Goal: Task Accomplishment & Management: Manage account settings

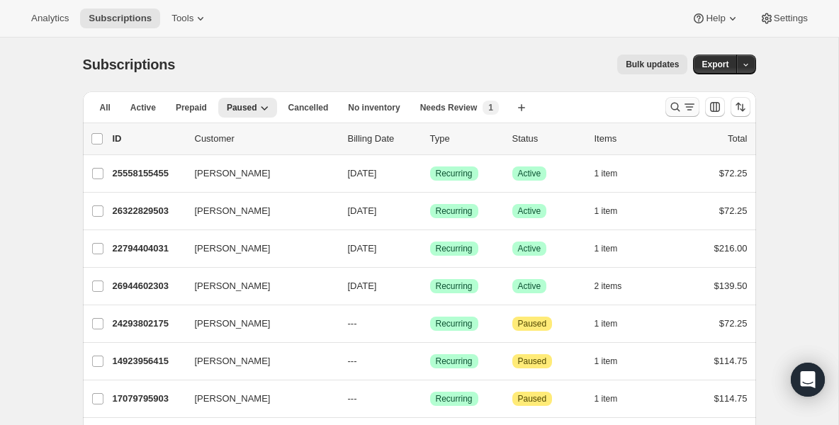
click at [676, 104] on icon "Search and filter results" at bounding box center [675, 107] width 9 height 9
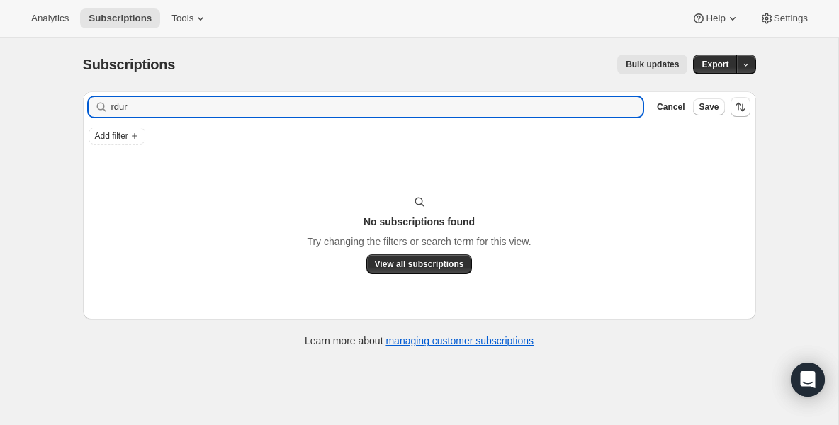
drag, startPoint x: 147, startPoint y: 112, endPoint x: 54, endPoint y: 108, distance: 93.0
click at [54, 108] on div "Subscriptions. This page is ready Subscriptions Bulk updates More actions Bulk …" at bounding box center [419, 250] width 839 height 425
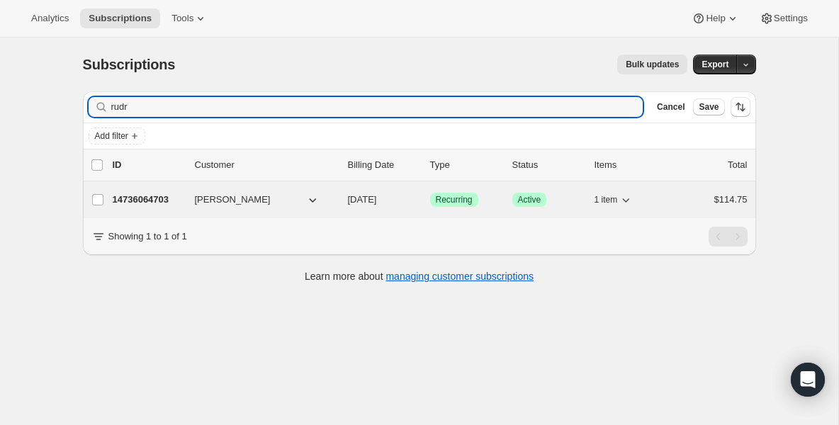
type input "rudr"
click at [124, 201] on p "14736064703" at bounding box center [148, 200] width 71 height 14
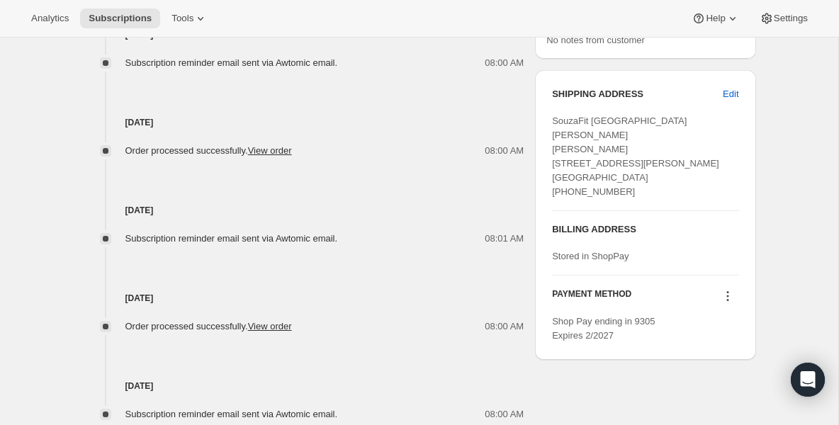
scroll to position [624, 0]
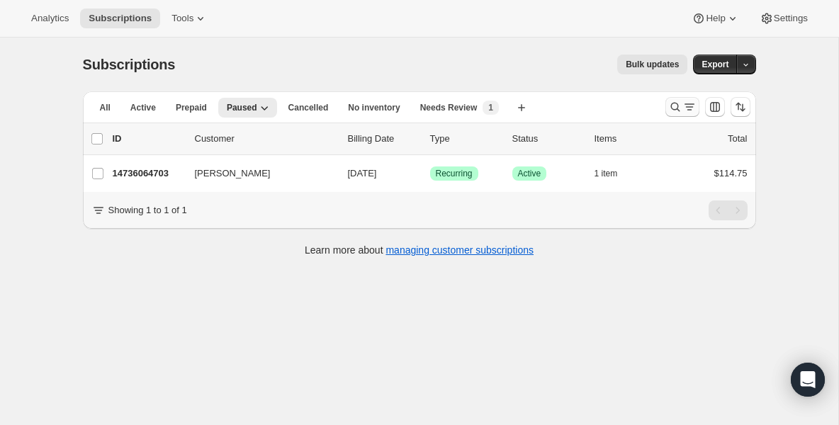
click at [673, 104] on icon "Search and filter results" at bounding box center [675, 107] width 14 height 14
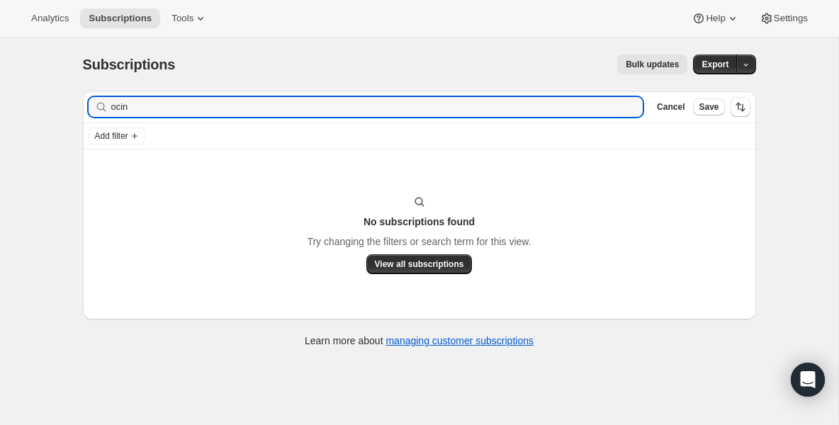
drag, startPoint x: 152, startPoint y: 104, endPoint x: 21, endPoint y: 104, distance: 131.8
click at [21, 104] on div "Subscriptions. This page is ready Subscriptions Bulk updates More actions Bulk …" at bounding box center [419, 250] width 839 height 425
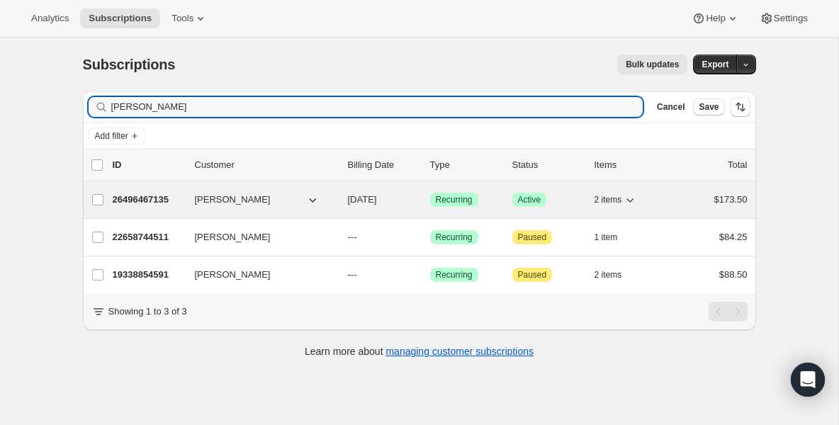
type input "[PERSON_NAME]"
click at [121, 201] on p "26496467135" at bounding box center [148, 200] width 71 height 14
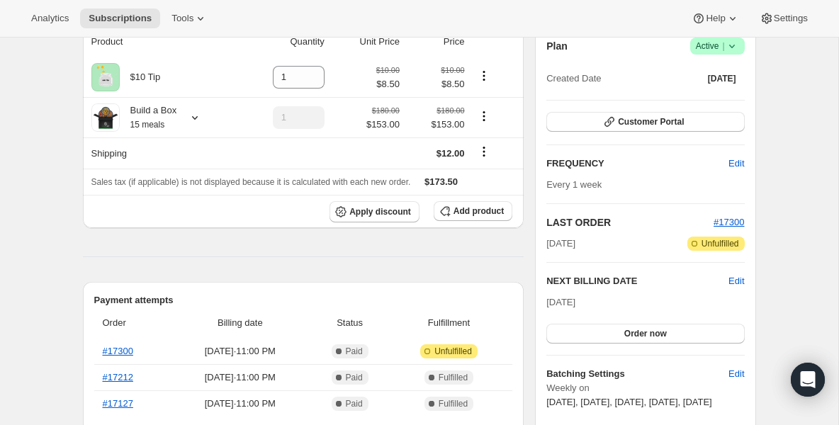
scroll to position [113, 0]
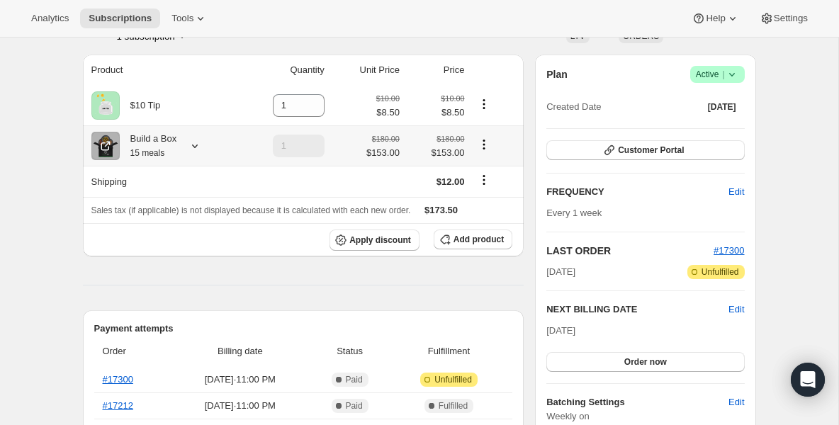
click at [152, 142] on div "Build a Box 15 meals" at bounding box center [148, 146] width 57 height 28
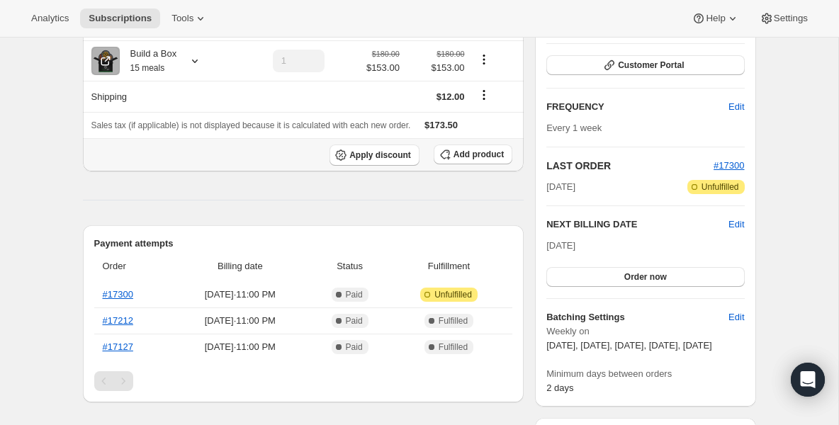
scroll to position [170, 0]
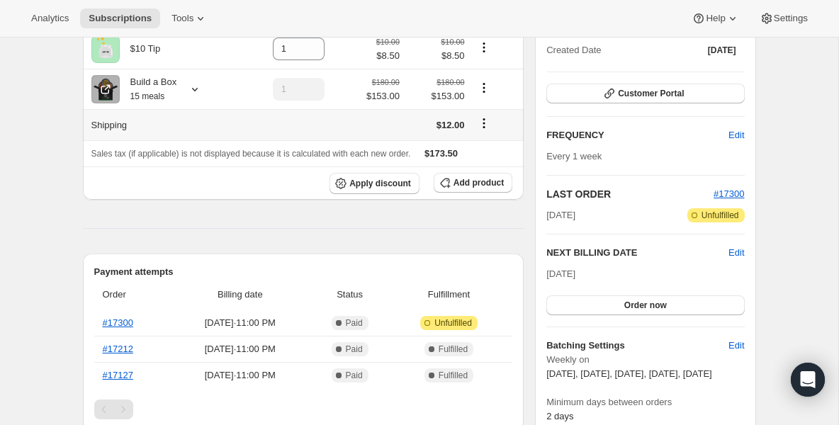
click at [148, 103] on div "Build a Box 15 meals" at bounding box center [148, 89] width 57 height 28
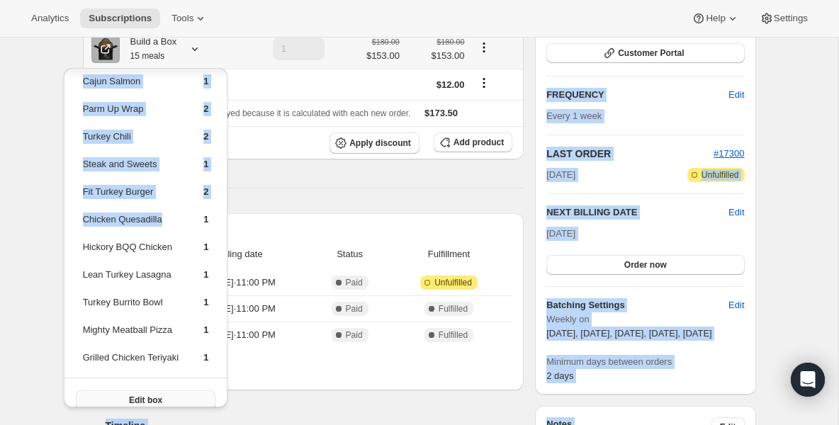
scroll to position [243, 0]
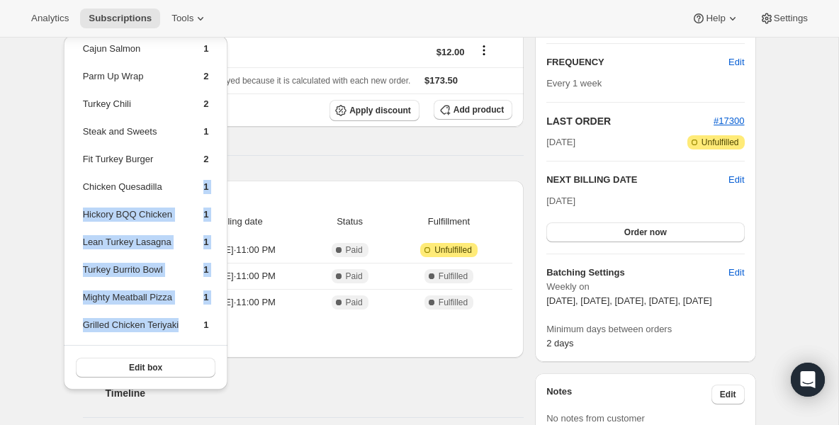
drag, startPoint x: 176, startPoint y: 298, endPoint x: 149, endPoint y: 337, distance: 47.8
click at [149, 337] on tbody "Beef Me Up! 1 Cajun Salmon 1 Parm Up Wrap 2 Turkey Chili 2 Steak and Sweets 1 F…" at bounding box center [146, 178] width 128 height 330
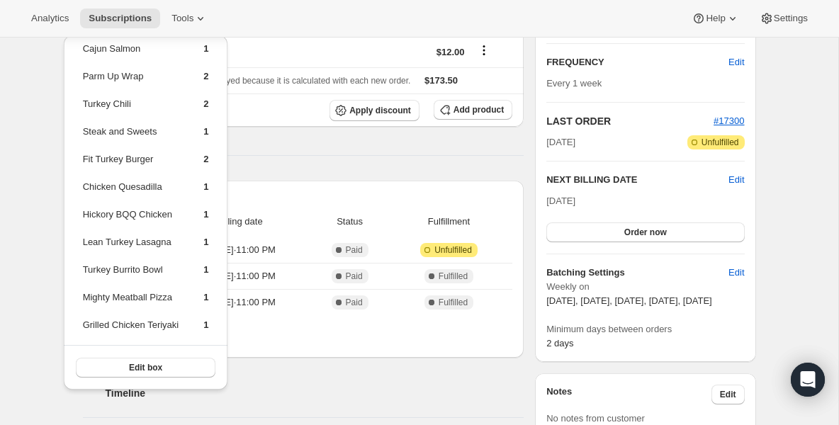
click at [103, 28] on div "Analytics Subscriptions Tools Help Settings" at bounding box center [419, 19] width 839 height 38
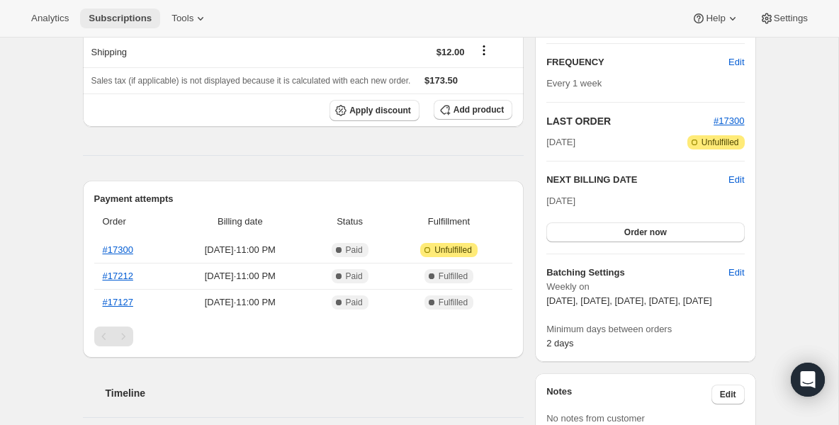
click at [103, 23] on span "Subscriptions" at bounding box center [120, 18] width 63 height 11
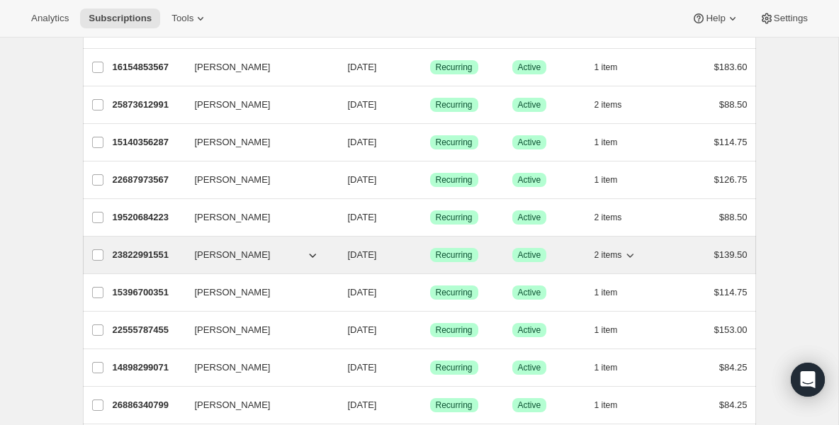
scroll to position [936, 0]
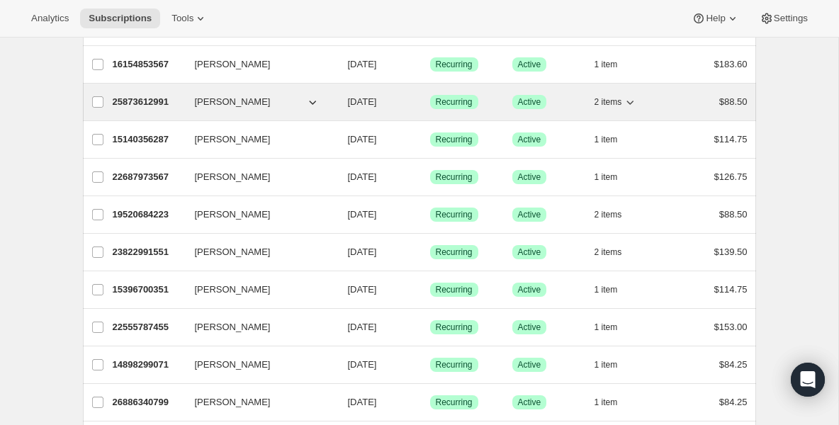
click at [172, 101] on p "25873612991" at bounding box center [148, 102] width 71 height 14
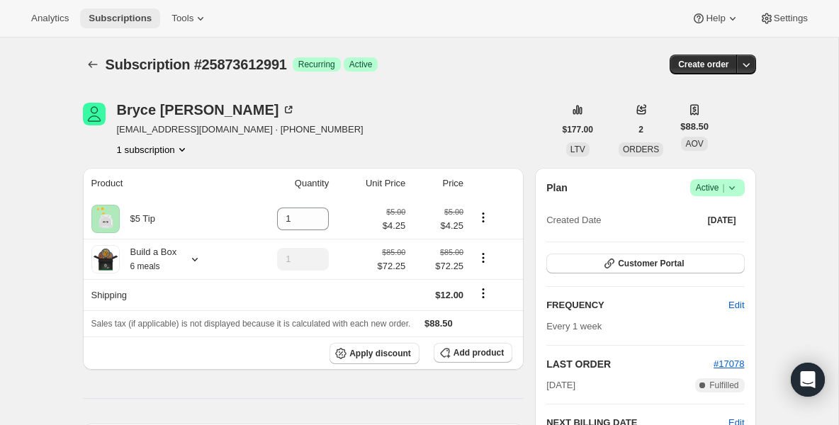
click at [125, 23] on span "Subscriptions" at bounding box center [120, 18] width 63 height 11
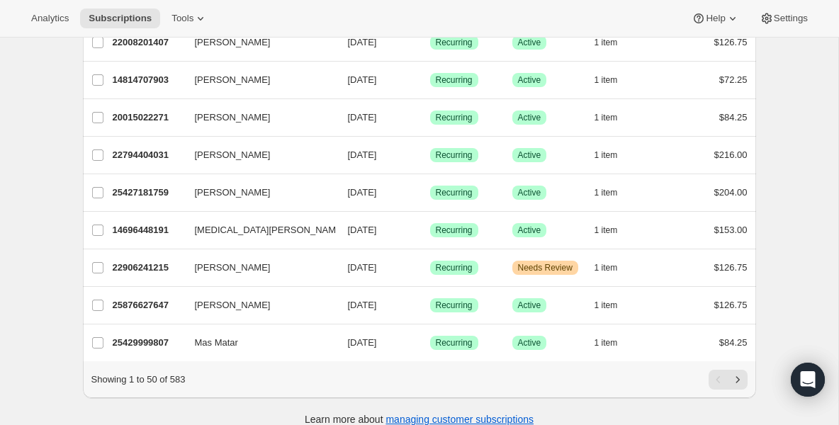
scroll to position [1673, 0]
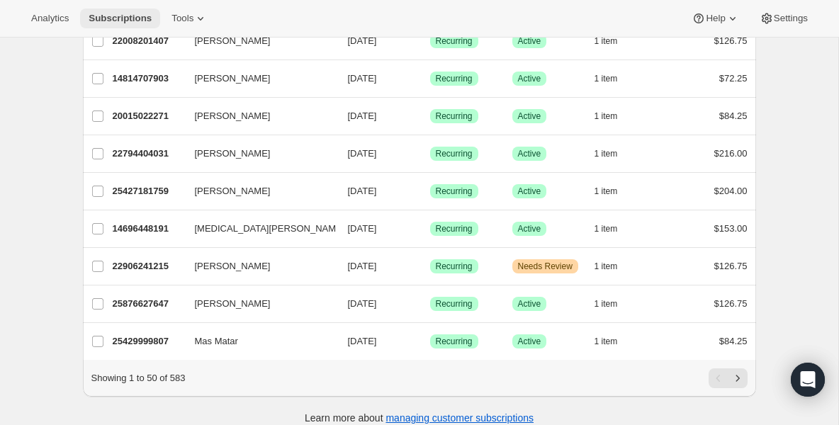
click at [124, 14] on span "Subscriptions" at bounding box center [120, 18] width 63 height 11
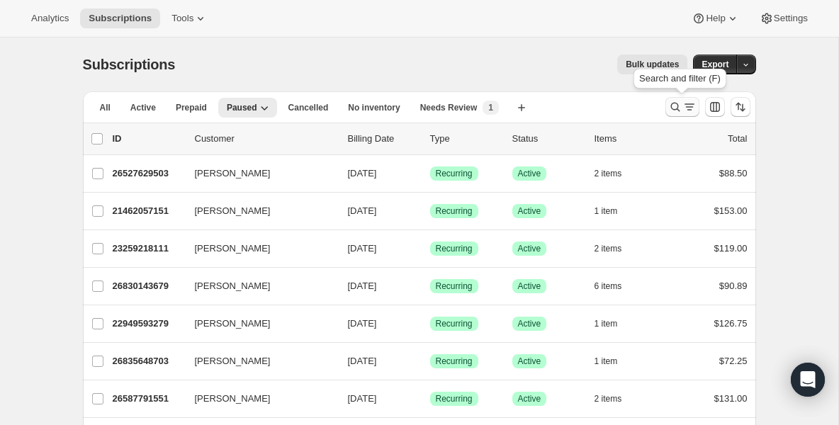
click at [673, 112] on icon "Search and filter results" at bounding box center [675, 107] width 14 height 14
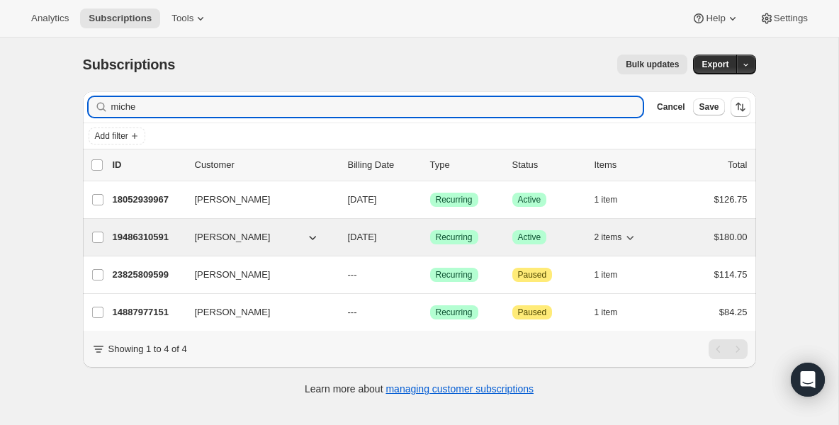
type input "miche"
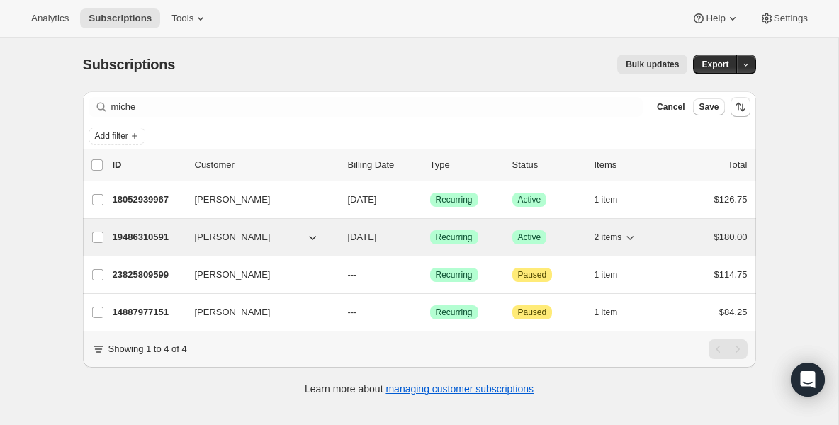
click at [153, 237] on p "19486310591" at bounding box center [148, 237] width 71 height 14
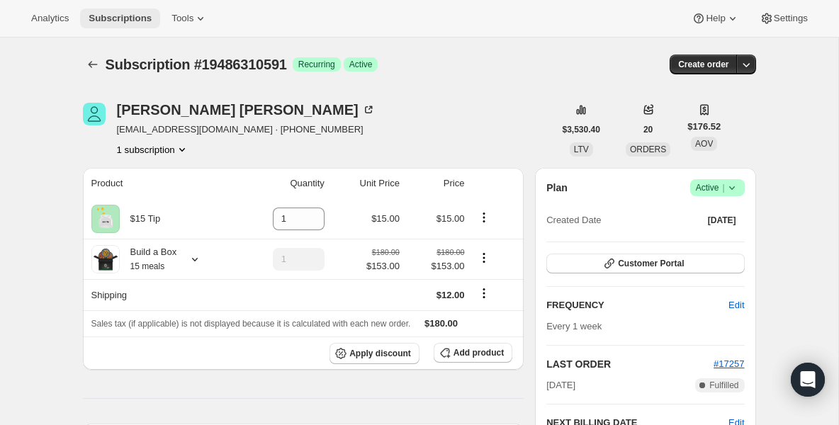
click at [127, 18] on span "Subscriptions" at bounding box center [120, 18] width 63 height 11
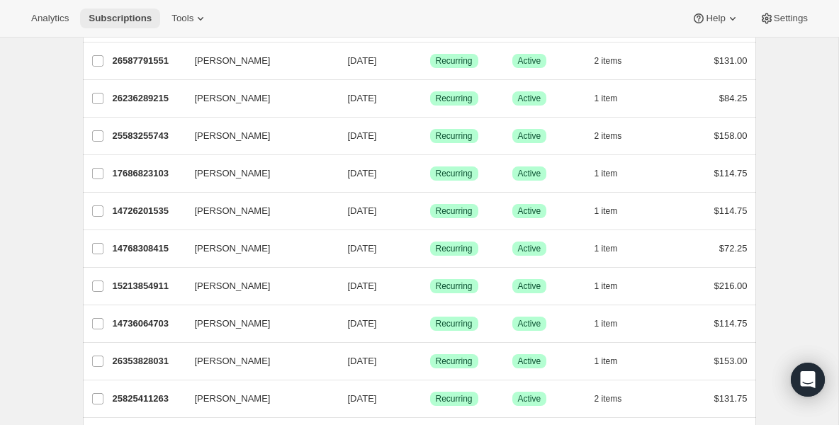
scroll to position [340, 0]
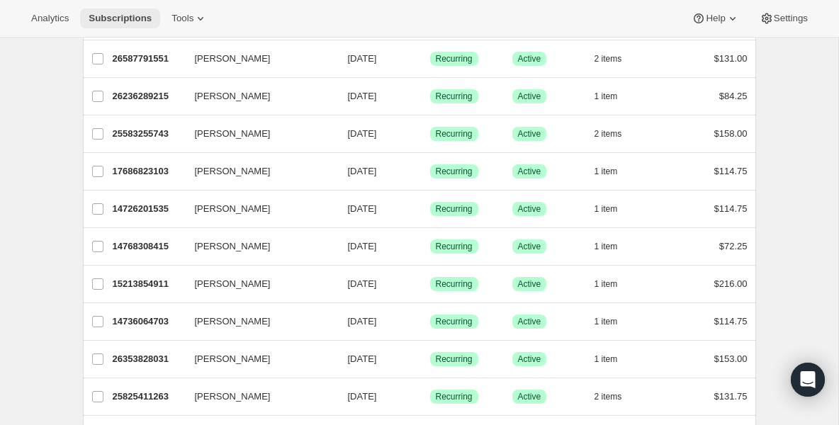
click at [134, 26] on button "Subscriptions" at bounding box center [120, 19] width 80 height 20
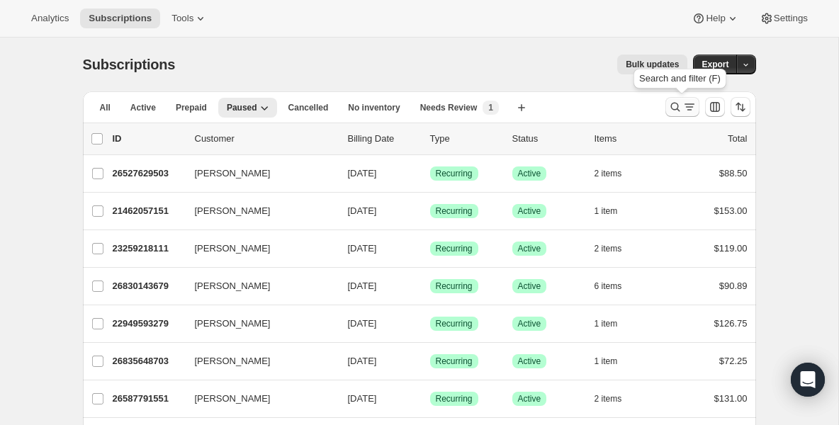
click at [675, 102] on icon "Search and filter results" at bounding box center [675, 107] width 14 height 14
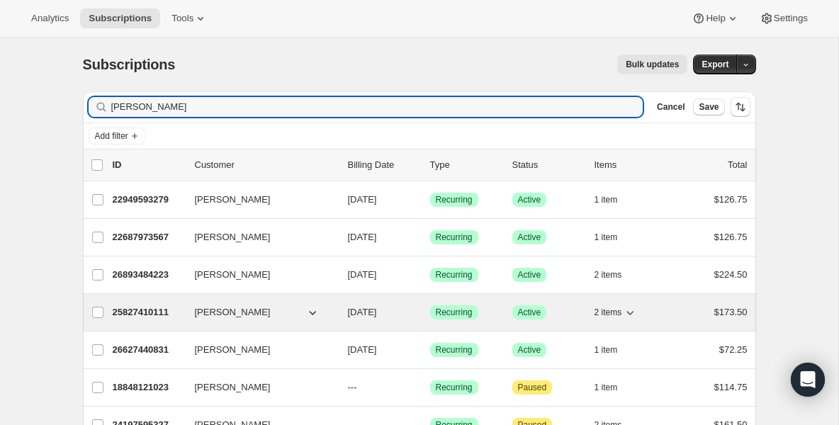
type input "[PERSON_NAME]"
click at [147, 308] on p "25827410111" at bounding box center [148, 312] width 71 height 14
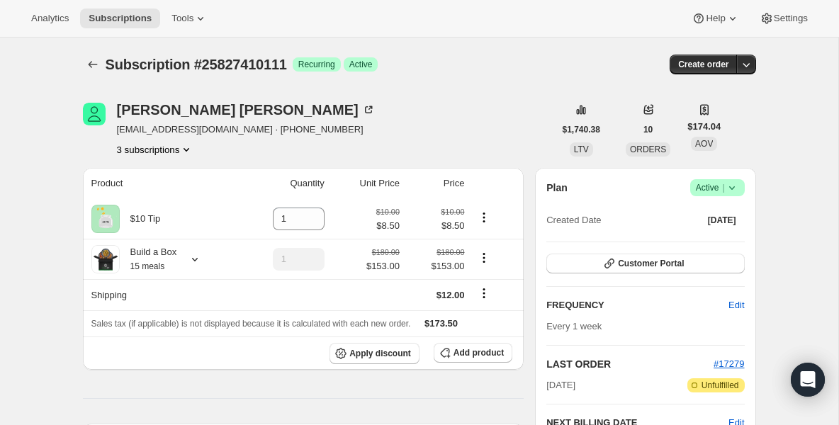
click at [735, 187] on icon at bounding box center [732, 188] width 14 height 14
click at [710, 209] on span "Pause subscription" at bounding box center [713, 216] width 80 height 14
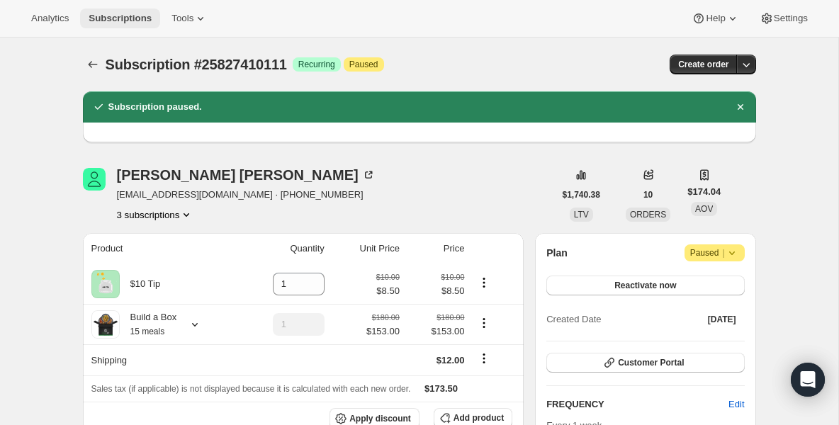
click at [137, 24] on button "Subscriptions" at bounding box center [120, 19] width 80 height 20
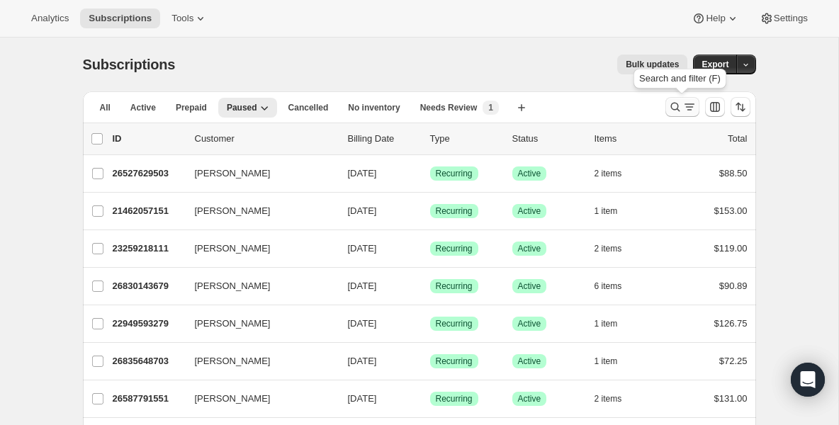
click at [679, 103] on icon "Search and filter results" at bounding box center [675, 107] width 14 height 14
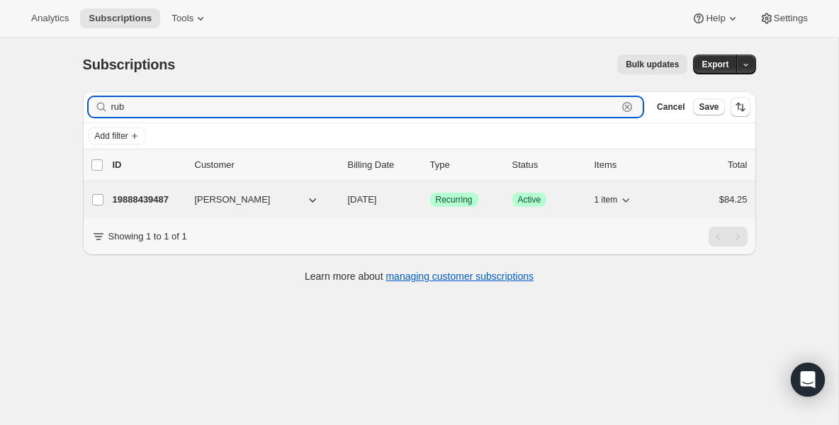
type input "rub"
click at [161, 204] on p "19888439487" at bounding box center [148, 200] width 71 height 14
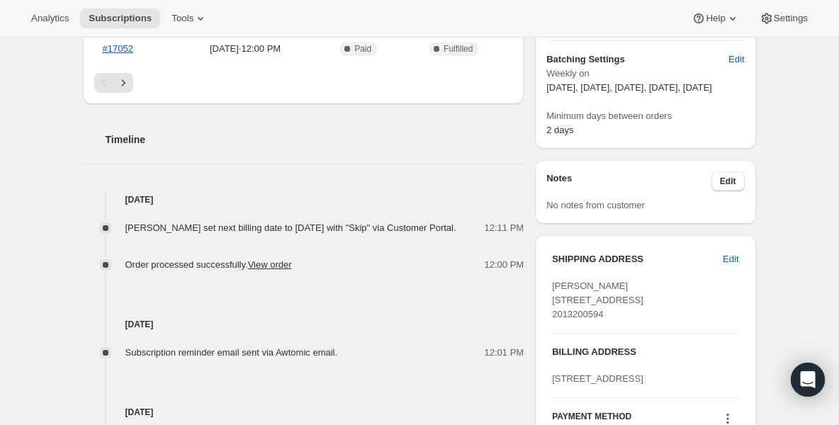
scroll to position [482, 0]
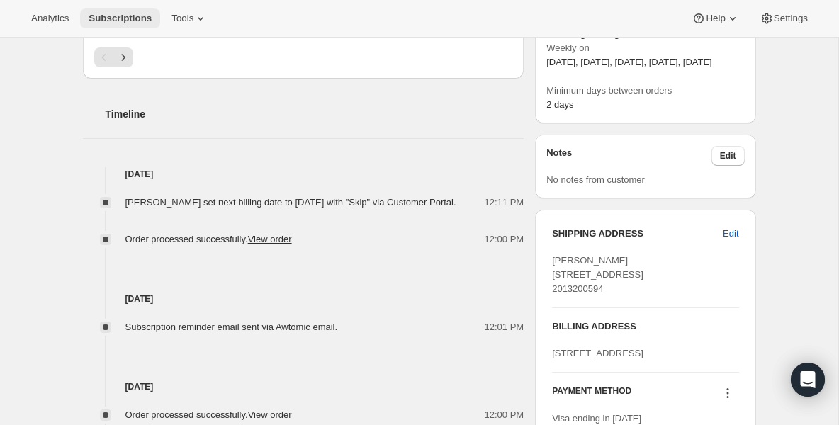
click at [136, 11] on button "Subscriptions" at bounding box center [120, 19] width 80 height 20
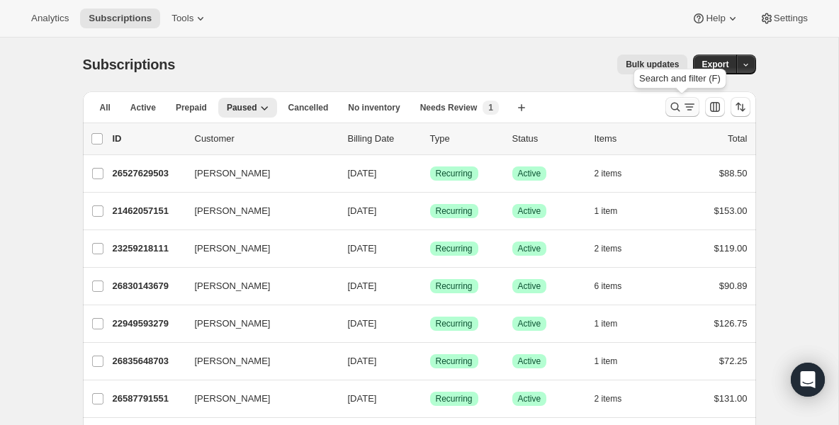
click at [671, 104] on icon "Search and filter results" at bounding box center [675, 107] width 9 height 9
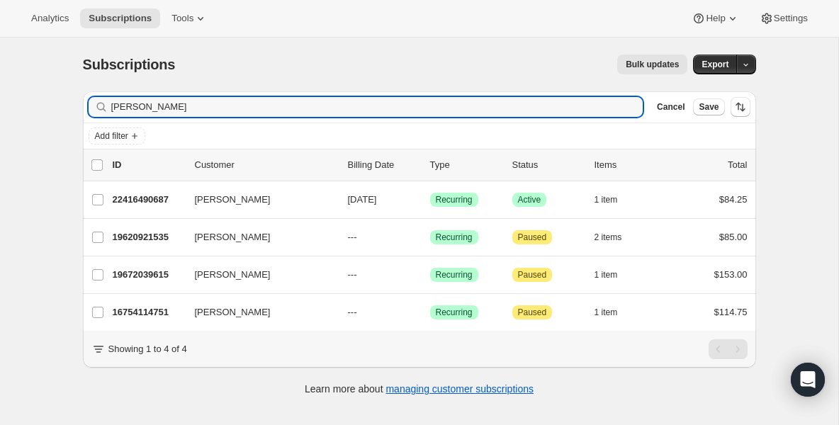
type input "[PERSON_NAME]"
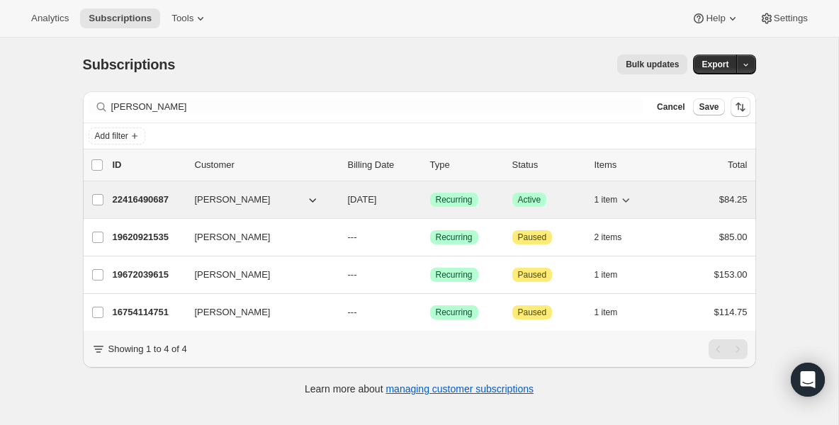
click at [165, 194] on p "22416490687" at bounding box center [148, 200] width 71 height 14
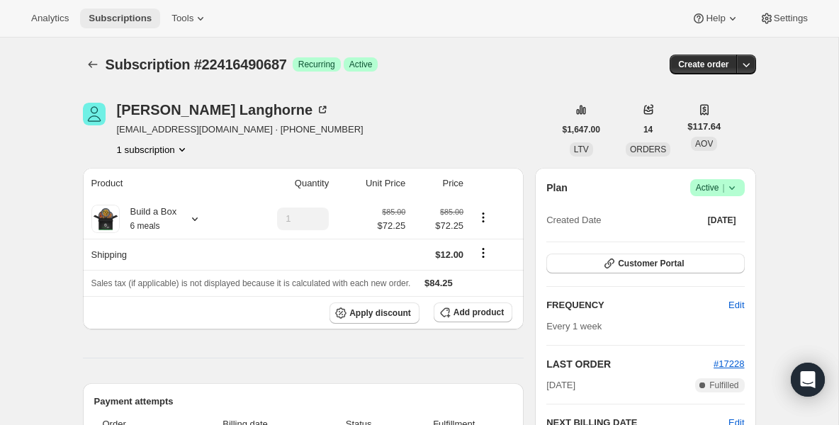
click at [135, 25] on button "Subscriptions" at bounding box center [120, 19] width 80 height 20
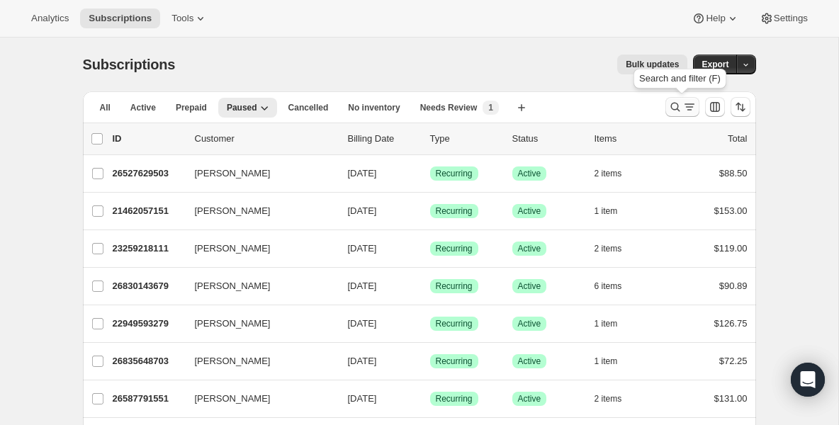
click at [675, 109] on icon "Search and filter results" at bounding box center [675, 107] width 9 height 9
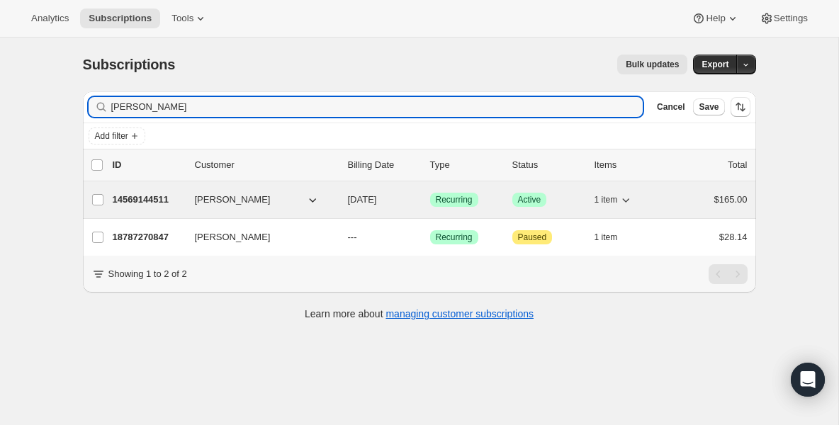
type input "[PERSON_NAME]"
click at [143, 206] on p "14569144511" at bounding box center [148, 200] width 71 height 14
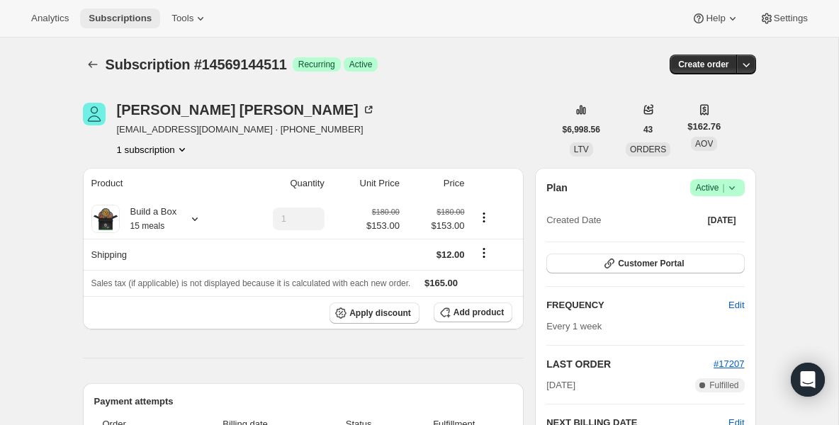
click at [141, 13] on span "Subscriptions" at bounding box center [120, 18] width 63 height 11
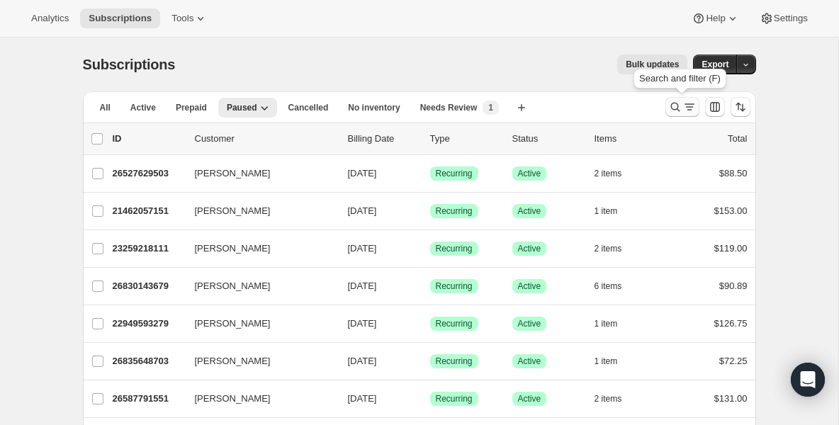
click at [679, 115] on button "Search and filter results" at bounding box center [683, 107] width 34 height 20
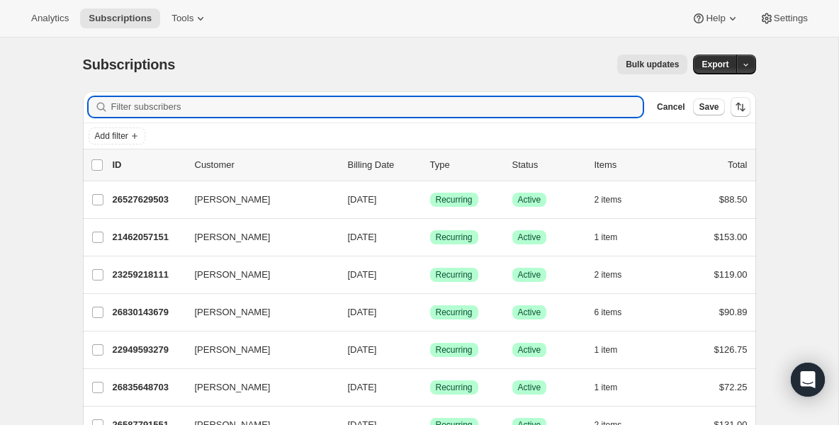
type input "i"
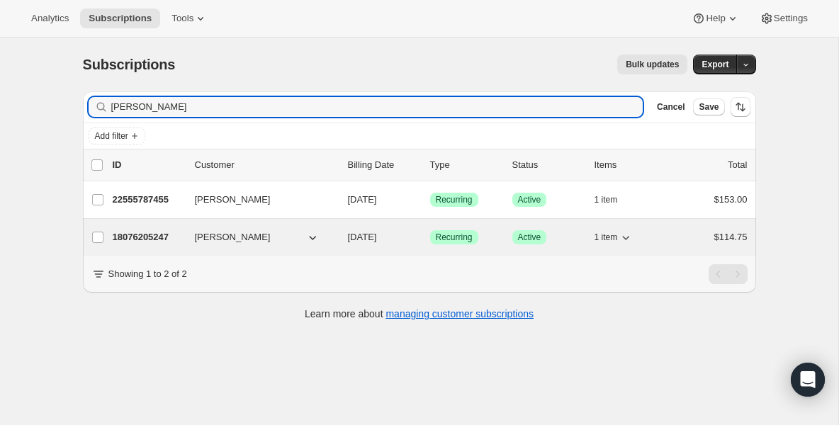
type input "[PERSON_NAME]"
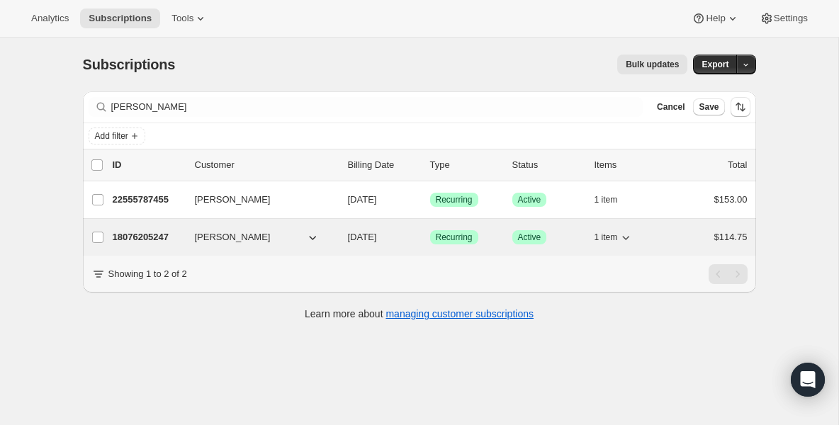
click at [154, 233] on p "18076205247" at bounding box center [148, 237] width 71 height 14
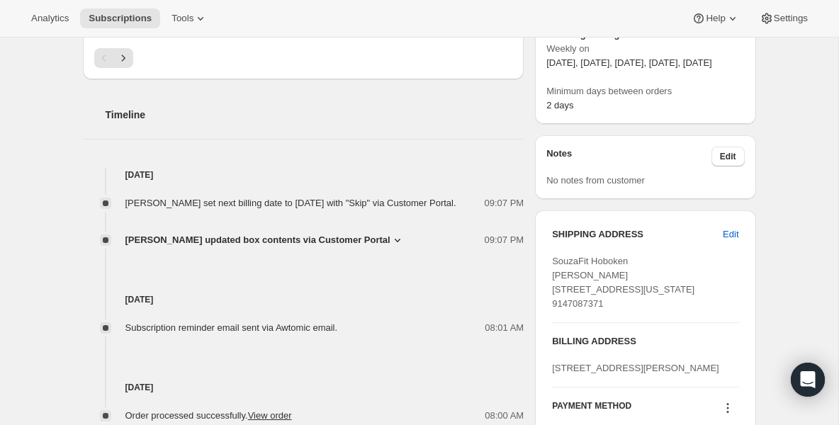
scroll to position [482, 0]
click at [125, 20] on span "Subscriptions" at bounding box center [120, 18] width 63 height 11
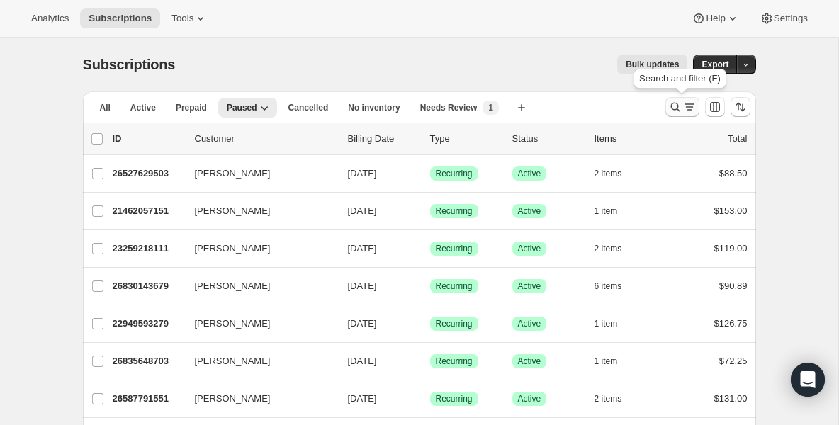
click at [673, 111] on icon "Search and filter results" at bounding box center [675, 107] width 14 height 14
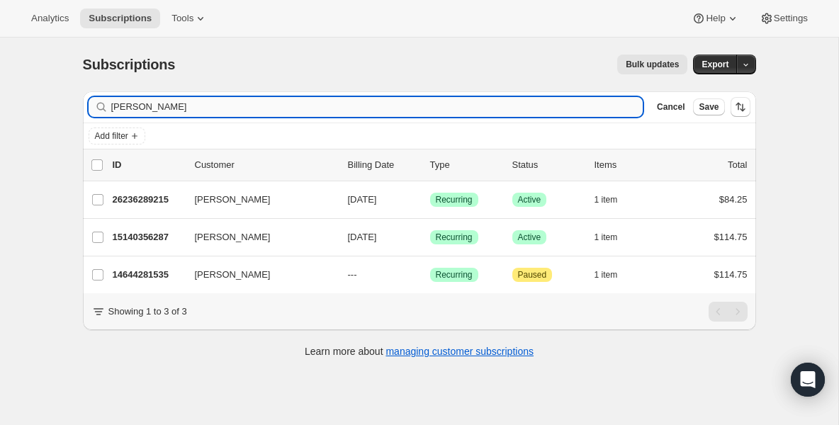
drag, startPoint x: 142, startPoint y: 99, endPoint x: 153, endPoint y: 115, distance: 19.5
click at [153, 118] on div "Filter subscribers [PERSON_NAME] Cancel Save" at bounding box center [419, 106] width 673 height 31
type input "[PERSON_NAME]"
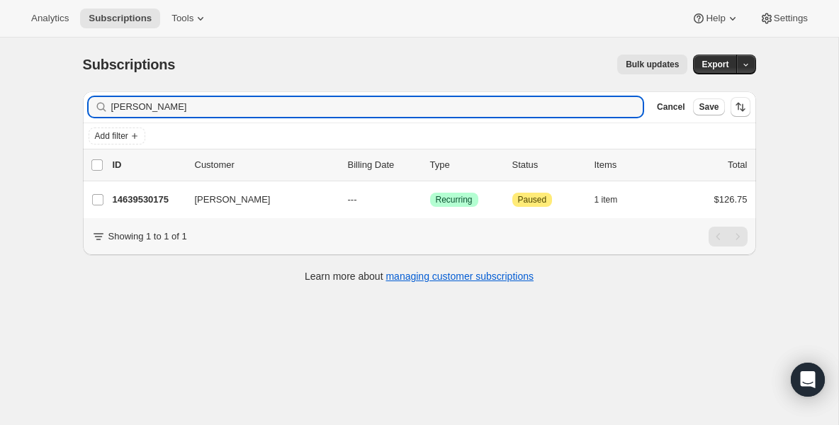
drag, startPoint x: 142, startPoint y: 101, endPoint x: -28, endPoint y: 101, distance: 170.1
click at [0, 101] on html "Analytics Subscriptions Tools Help Settings Skip to content Subscriptions. This…" at bounding box center [419, 212] width 839 height 425
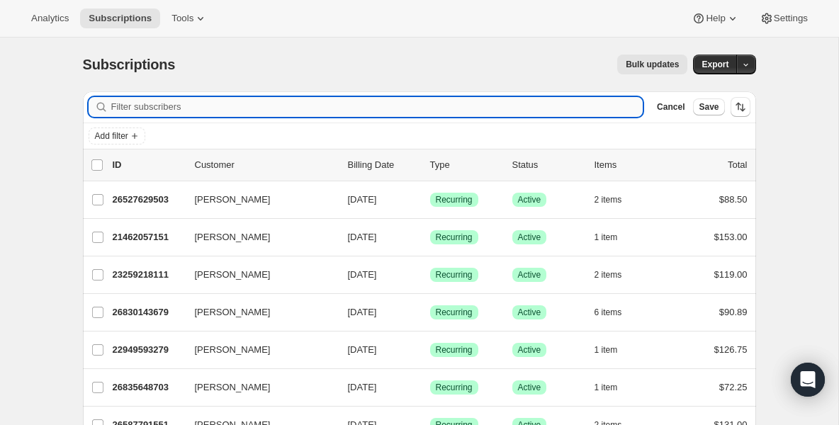
click at [153, 107] on input "Filter subscribers" at bounding box center [377, 107] width 532 height 20
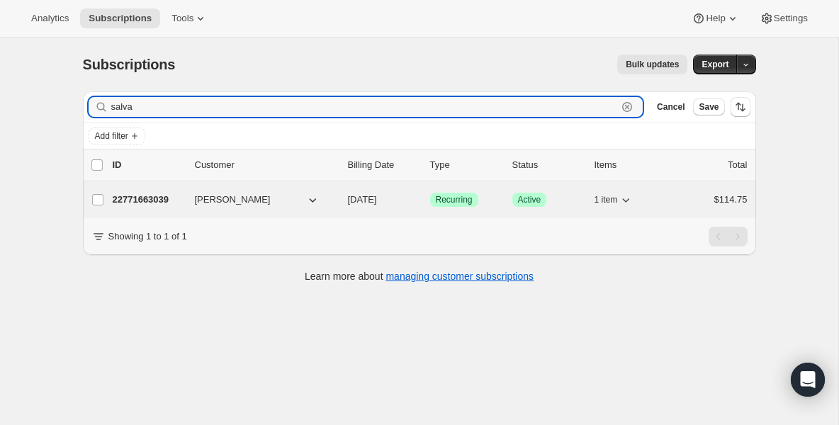
type input "salva"
click at [167, 194] on p "22771663039" at bounding box center [148, 200] width 71 height 14
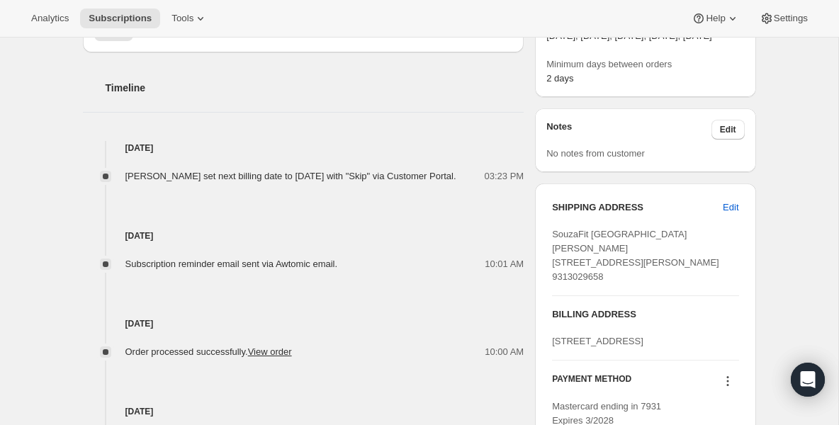
scroll to position [510, 0]
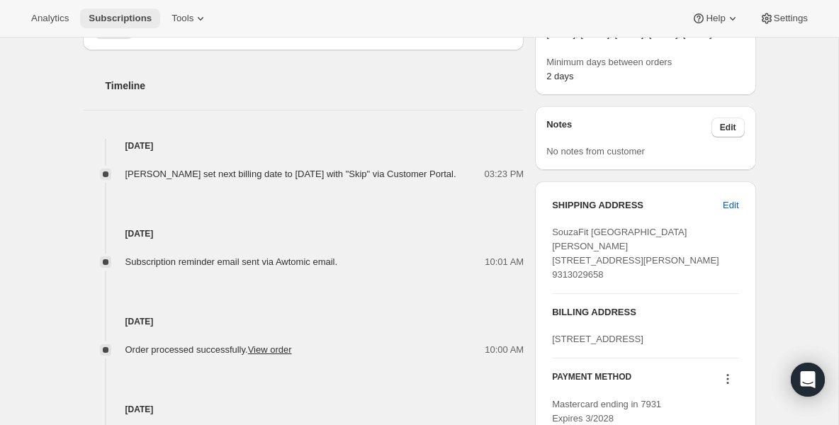
click at [147, 20] on span "Subscriptions" at bounding box center [120, 18] width 63 height 11
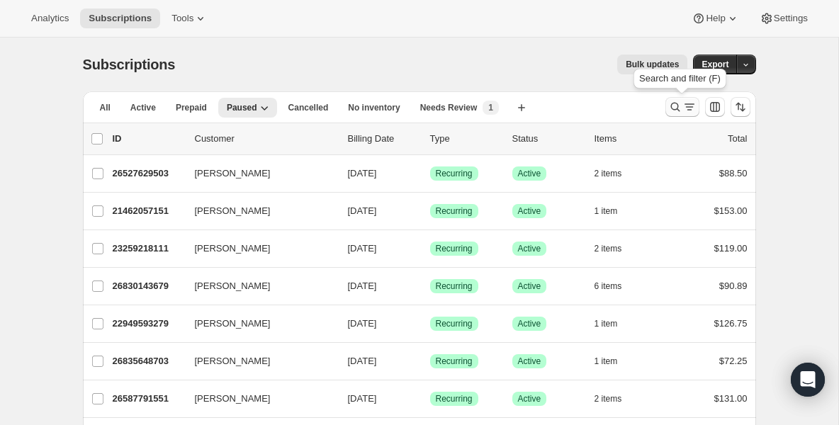
click at [678, 107] on icon "Search and filter results" at bounding box center [675, 107] width 14 height 14
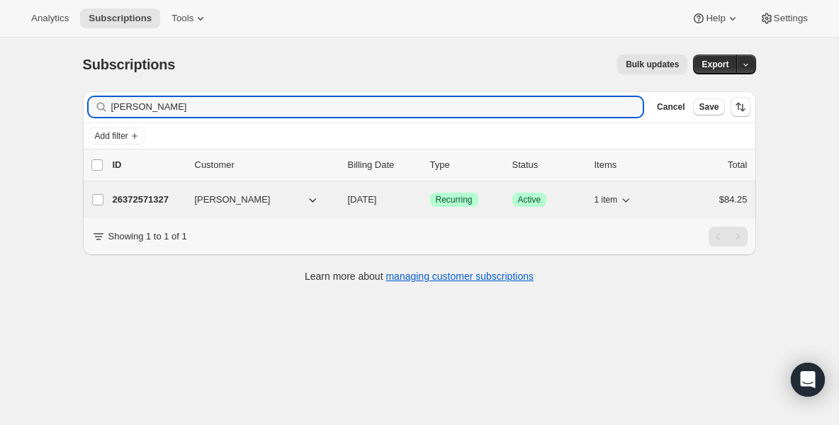
type input "[PERSON_NAME]"
click at [140, 201] on p "26372571327" at bounding box center [148, 200] width 71 height 14
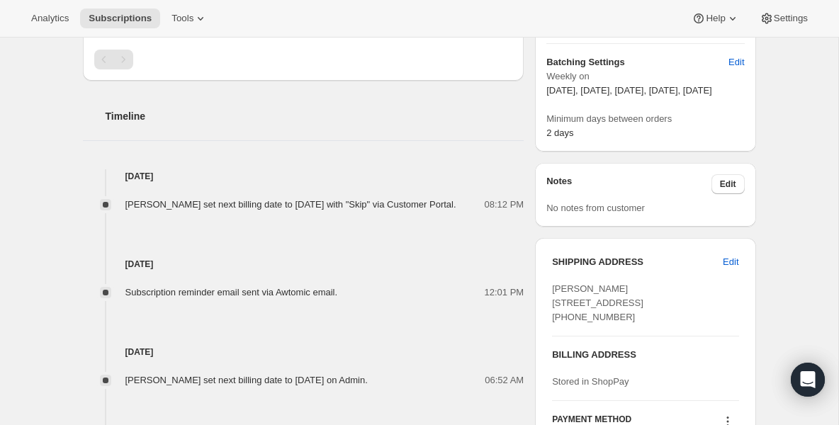
scroll to position [482, 0]
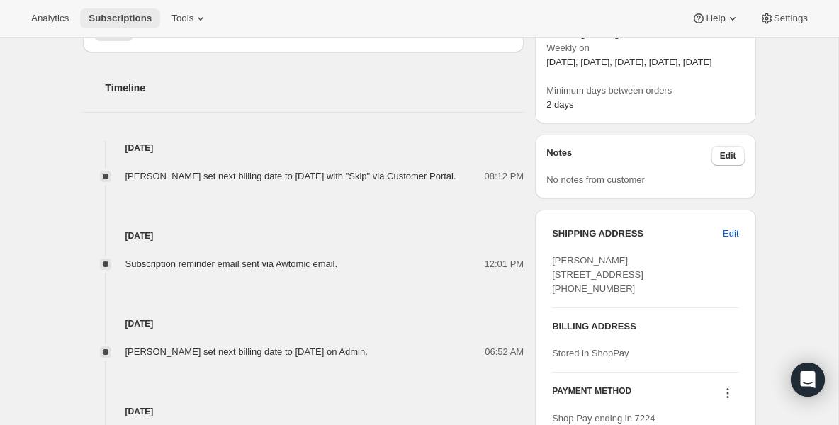
click at [135, 21] on span "Subscriptions" at bounding box center [120, 18] width 63 height 11
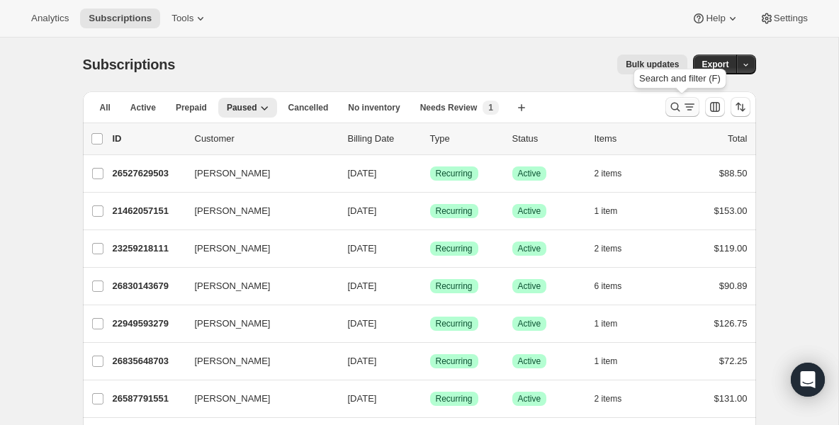
click at [675, 111] on icon "Search and filter results" at bounding box center [675, 107] width 14 height 14
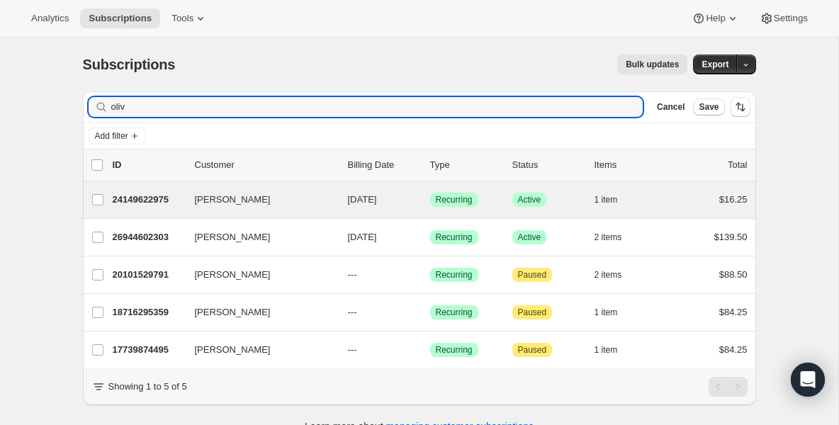
type input "oliv"
click at [160, 213] on div "[PERSON_NAME] 24149622975 [PERSON_NAME] [DATE] Success Recurring Success Active…" at bounding box center [419, 199] width 673 height 37
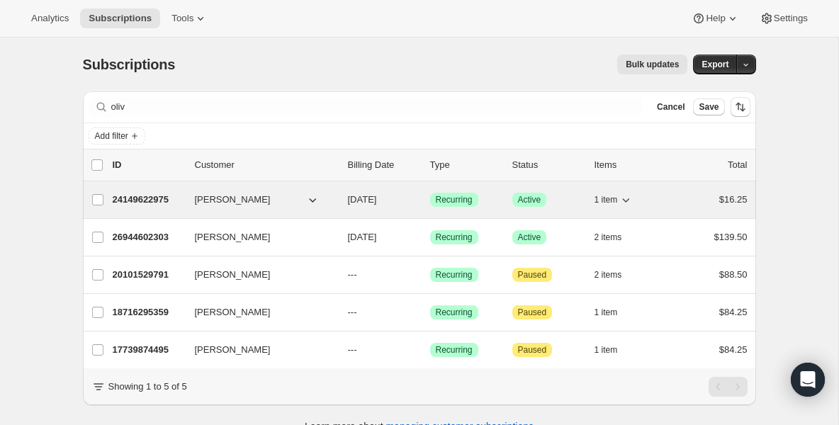
click at [159, 192] on div "24149622975 [PERSON_NAME] [DATE] Success Recurring Success Active 1 item $16.25" at bounding box center [430, 200] width 635 height 20
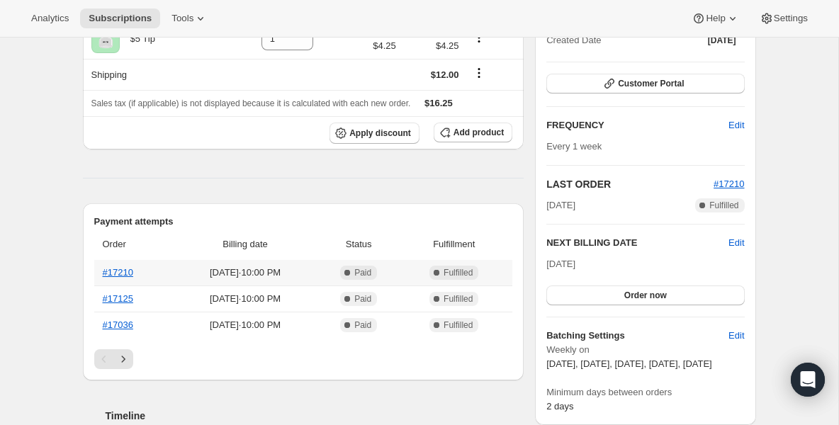
scroll to position [170, 0]
